Goal: Information Seeking & Learning: Learn about a topic

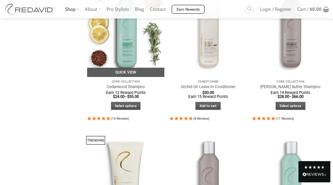
scroll to position [533, 0]
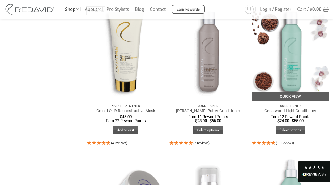
click at [294, 61] on img "Cedarwood Light Conditioner" at bounding box center [290, 49] width 77 height 103
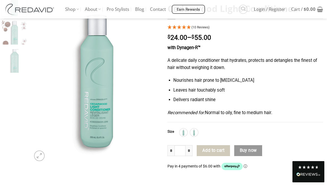
scroll to position [66, 0]
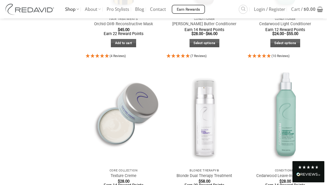
scroll to position [643, 0]
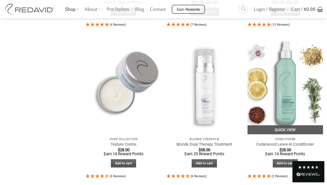
click at [266, 89] on img "Cedarwood Leave-In Conditioner" at bounding box center [286, 84] width 76 height 101
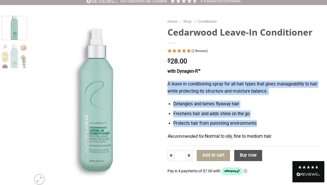
drag, startPoint x: 164, startPoint y: 72, endPoint x: 279, endPoint y: 125, distance: 126.6
click at [279, 125] on div "Home / Shop / Conditioner Cedarwood Leave-In Conditioner (2 Reviews) $ 28.00 wi…" at bounding box center [246, 136] width 164 height 240
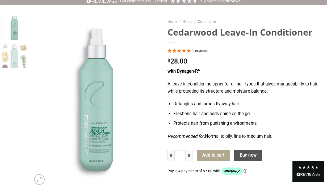
click at [279, 127] on li "Protects hair from punishing environments" at bounding box center [248, 123] width 150 height 7
drag, startPoint x: 165, startPoint y: 83, endPoint x: 278, endPoint y: 135, distance: 123.7
click at [278, 135] on div "Home / Shop / Conditioner Cedarwood Leave-In Conditioner (2 Reviews) $ 28.00 wi…" at bounding box center [246, 136] width 164 height 240
copy div "A leave-in conditioning spray for all hair types that gives manageability to ha…"
click at [133, 34] on img at bounding box center [95, 102] width 129 height 172
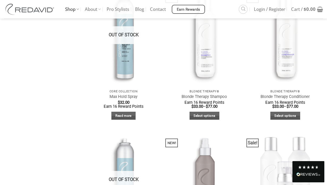
scroll to position [439, 0]
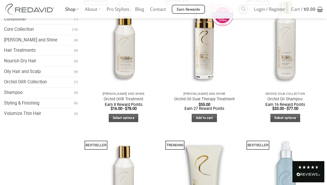
scroll to position [24, 0]
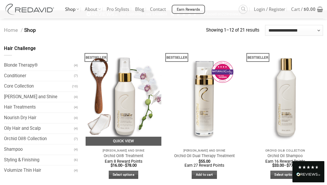
click at [139, 87] on img "Orchid Oil® Treatment" at bounding box center [124, 95] width 76 height 101
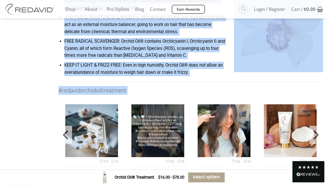
scroll to position [698, 0]
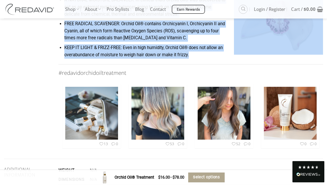
drag, startPoint x: 55, startPoint y: 56, endPoint x: 211, endPoint y: 56, distance: 156.6
copy div "WHY ORCHID OIL®? One unique oil, serious hair science! REDAVID Orchid Oil® is d…"
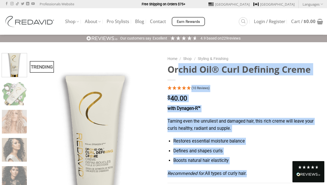
drag, startPoint x: 166, startPoint y: 66, endPoint x: 254, endPoint y: 172, distance: 137.4
click at [254, 172] on div "Home / Shop / Styling & Finishing Orchid Oil® Curl Defining Creme (10 Reviews) …" at bounding box center [246, 177] width 164 height 248
copy div "Orchid Oil® Curl Defining Creme (10 Reviews) $ 40.00 with Dynagen-R™ Taming eve…"
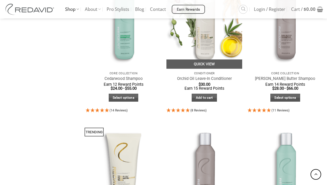
scroll to position [438, 0]
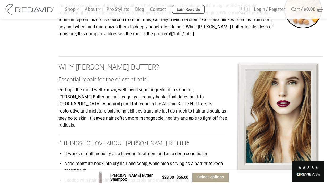
scroll to position [515, 0]
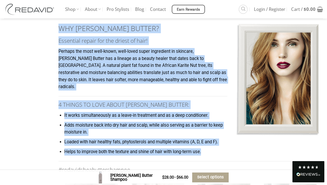
drag, startPoint x: 55, startPoint y: 37, endPoint x: 212, endPoint y: 155, distance: 196.3
click at [212, 155] on div "KEY INGREDIENTS [PERSON_NAME] Butter Rehydrates / Moisture Barrier [PERSON_NAME…" at bounding box center [191, 26] width 273 height 460
copy div "WHY [PERSON_NAME] BUTTER? Essential repair for the driest of hair! Perhaps the …"
click at [126, 33] on h2 "WHY [PERSON_NAME] BUTTER?" at bounding box center [191, 28] width 265 height 9
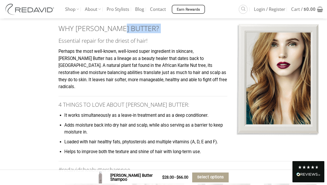
click at [126, 33] on h2 "WHY [PERSON_NAME] BUTTER?" at bounding box center [191, 28] width 265 height 9
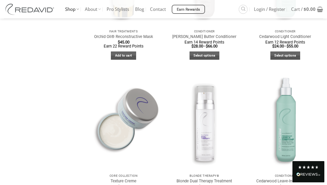
scroll to position [674, 0]
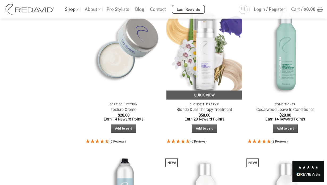
click at [205, 46] on img "Blonde Dual Therapy Treatment" at bounding box center [204, 49] width 76 height 101
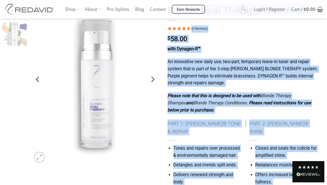
scroll to position [84, 0]
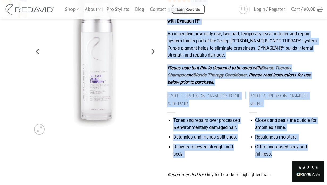
drag, startPoint x: 170, startPoint y: 24, endPoint x: 272, endPoint y: 160, distance: 169.6
click at [272, 160] on div "Home / Shop / Hair Treatments Blonde Dual Therapy Treatment (6 Reviews) $ 58.00…" at bounding box center [246, 158] width 164 height 384
copy div "Blonde Dual Therapy Treatment (6 Reviews) $ 58.00 with Dynagen-R™ An innovative…"
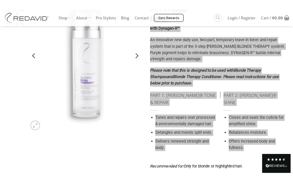
scroll to position [87, 0]
